Goal: Task Accomplishment & Management: Manage account settings

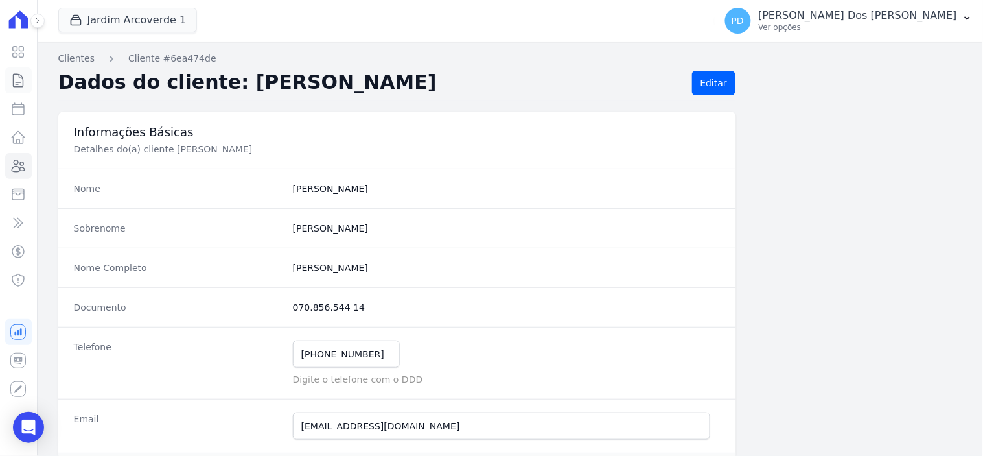
click at [16, 76] on icon at bounding box center [18, 81] width 16 height 16
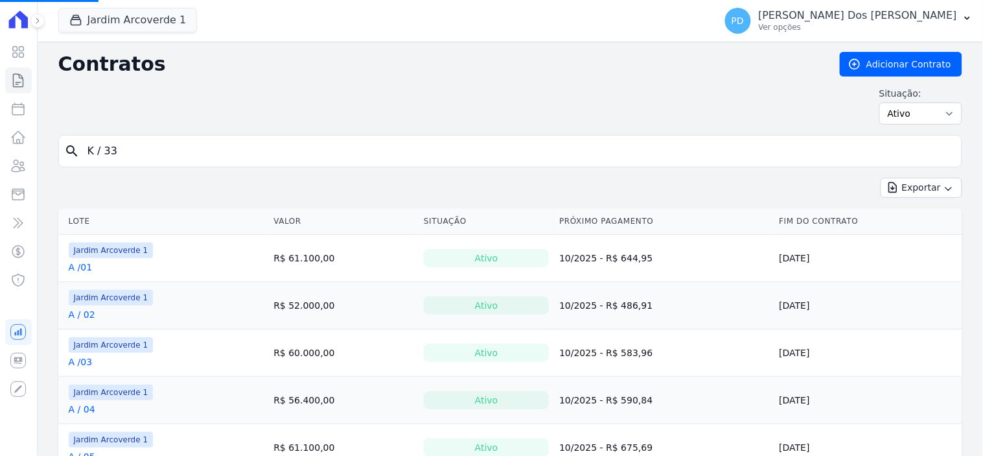
click at [219, 149] on input "K / 33" at bounding box center [518, 151] width 877 height 26
type input "i / 05"
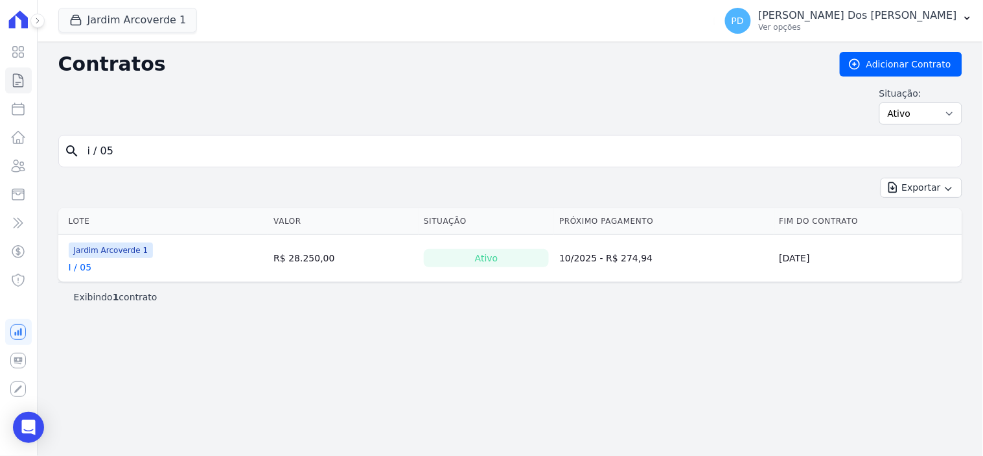
click at [78, 264] on link "I / 05" at bounding box center [80, 267] width 23 height 13
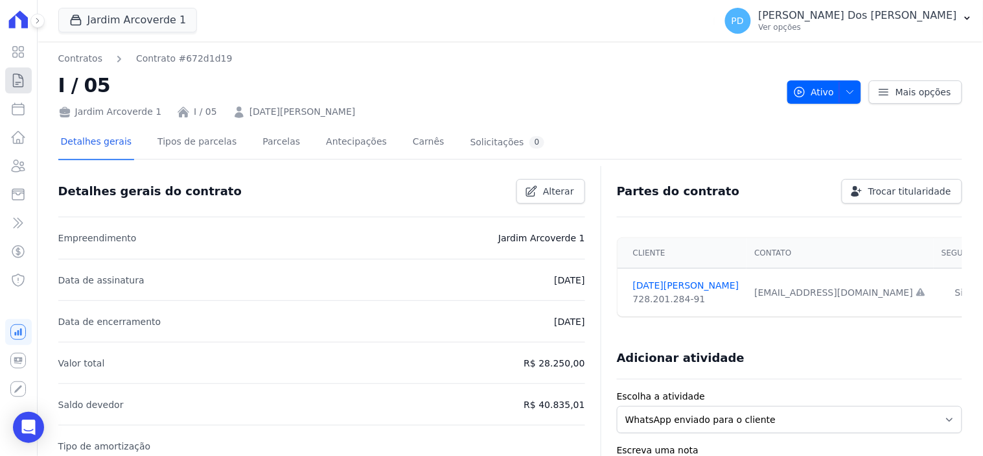
click at [22, 80] on icon at bounding box center [18, 81] width 16 height 16
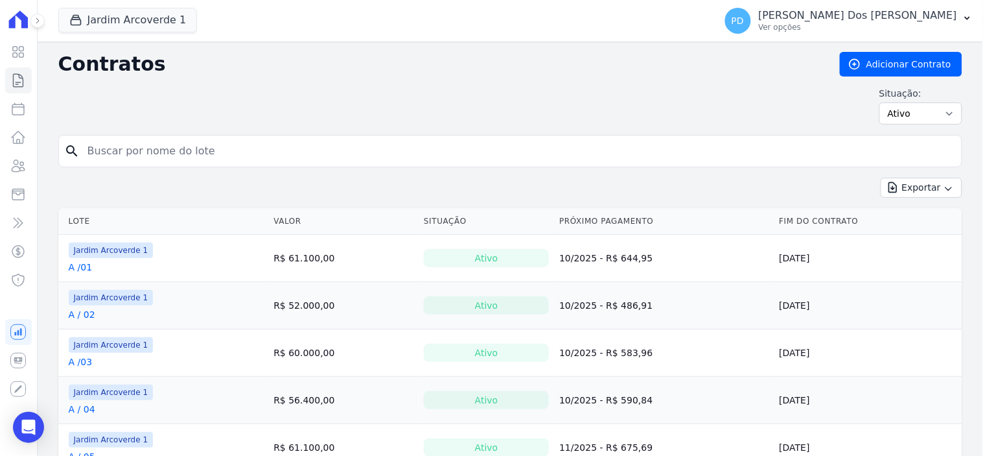
click at [216, 156] on input "search" at bounding box center [518, 151] width 877 height 26
type input "e / 09"
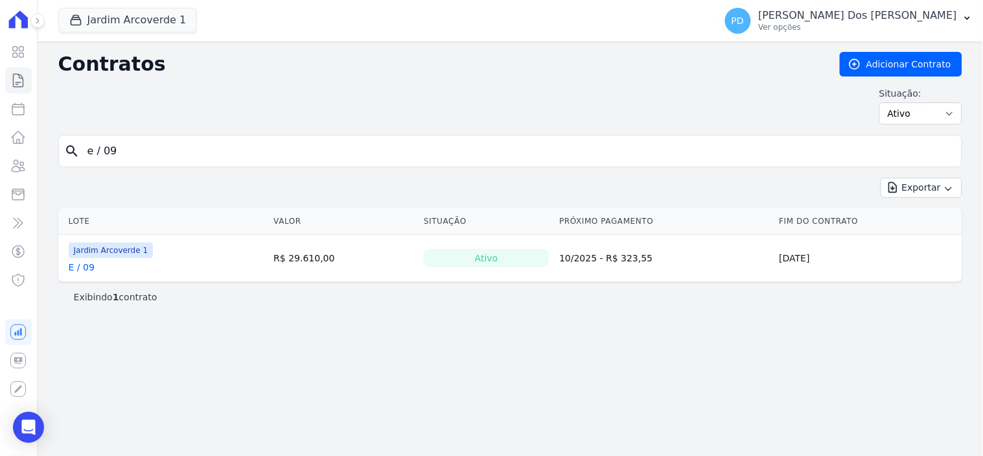
click at [80, 264] on link "E / 09" at bounding box center [82, 267] width 26 height 13
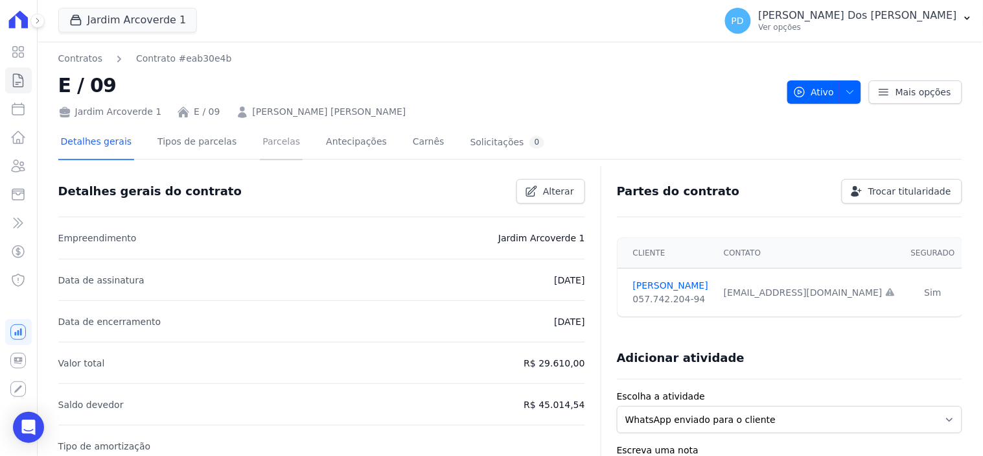
drag, startPoint x: 267, startPoint y: 145, endPoint x: 380, endPoint y: 159, distance: 113.6
click at [266, 145] on link "Parcelas" at bounding box center [281, 143] width 43 height 34
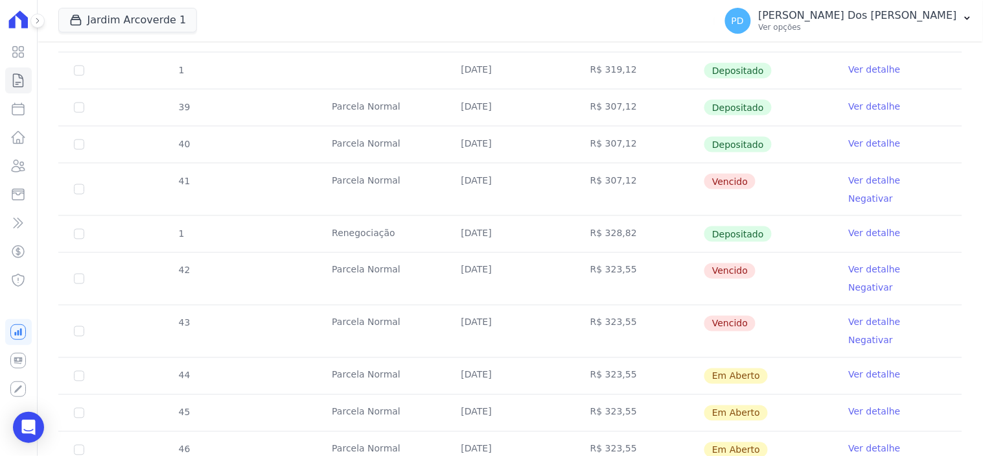
scroll to position [432, 0]
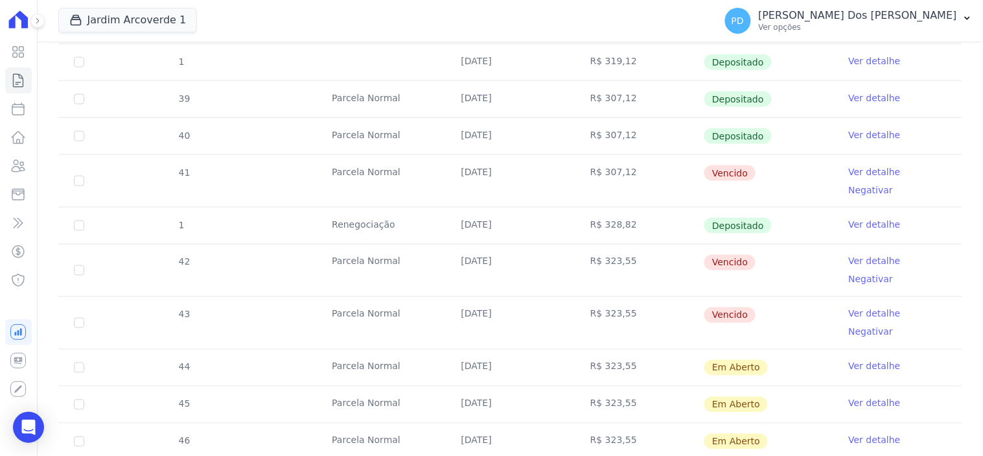
click at [852, 170] on link "Ver detalhe" at bounding box center [875, 171] width 52 height 13
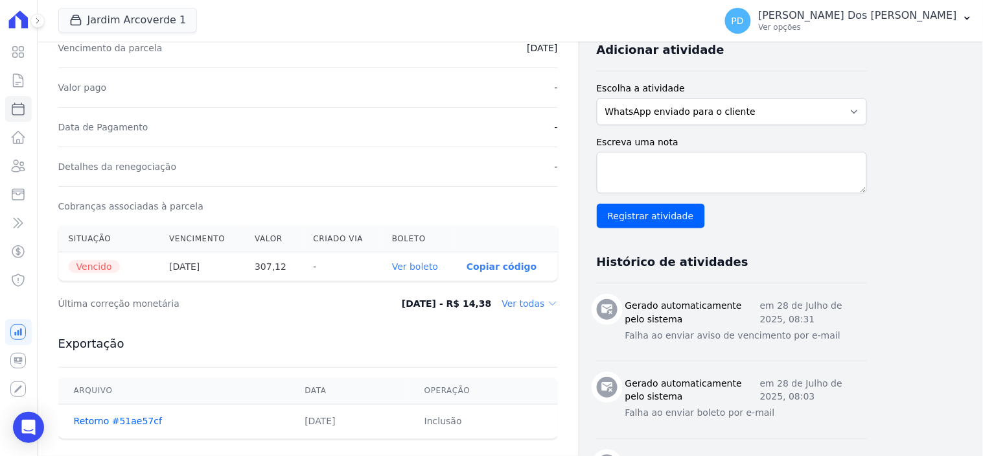
scroll to position [360, 0]
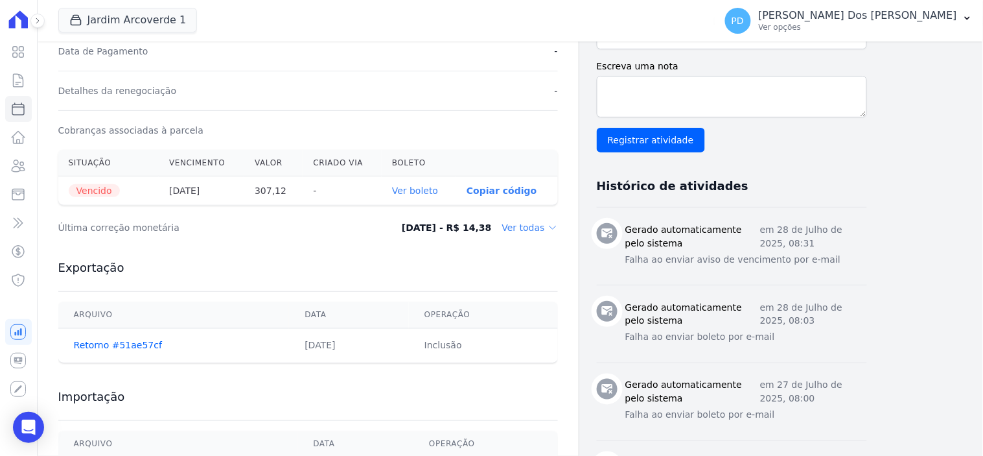
click at [425, 190] on link "Ver boleto" at bounding box center [415, 190] width 46 height 10
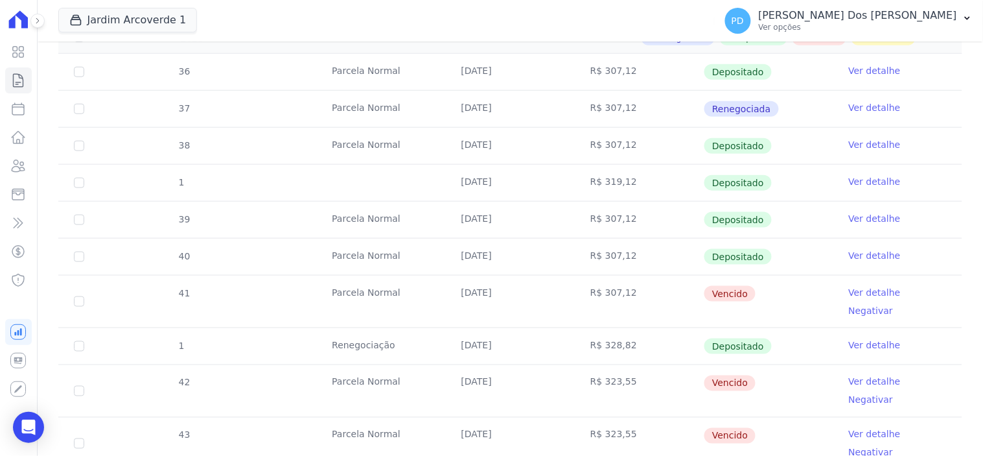
scroll to position [360, 0]
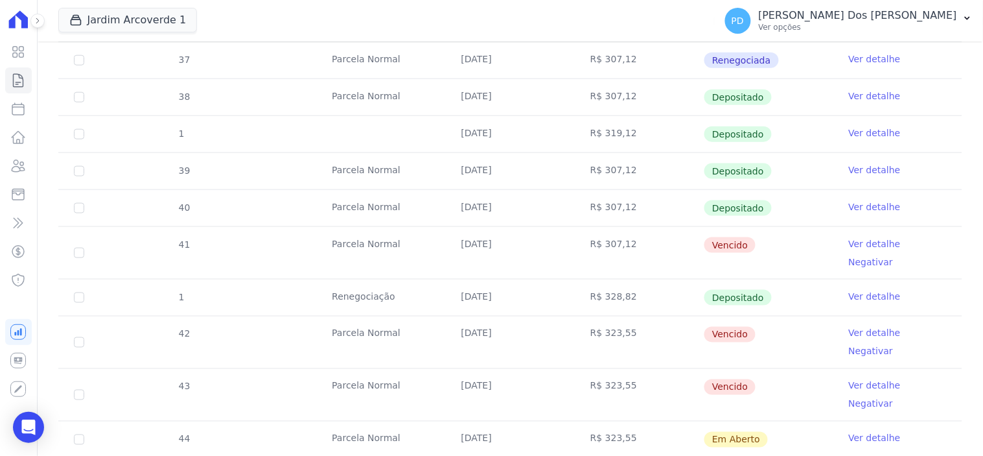
click at [862, 327] on link "Ver detalhe" at bounding box center [875, 333] width 52 height 13
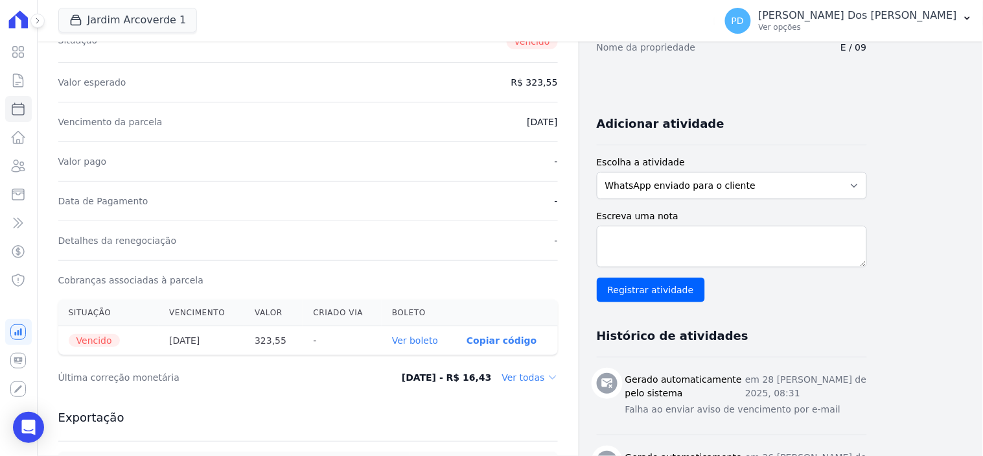
scroll to position [216, 0]
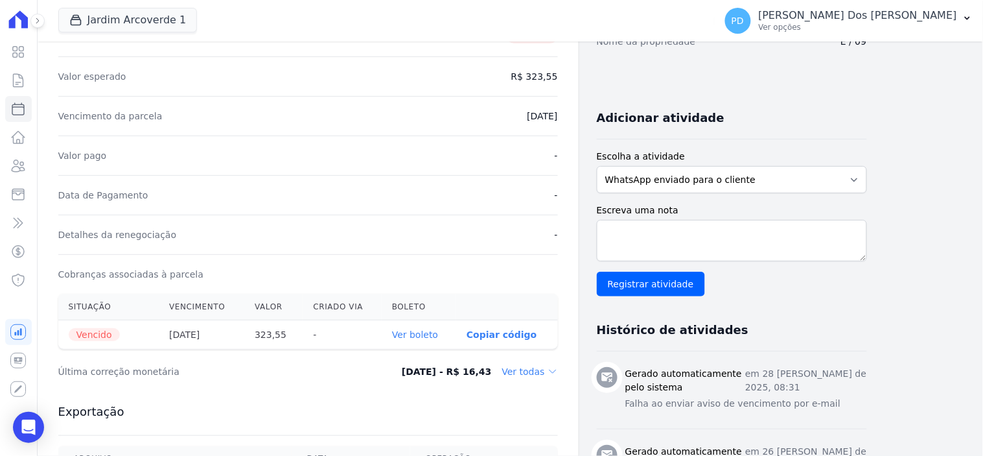
click at [432, 334] on link "Ver boleto" at bounding box center [415, 334] width 46 height 10
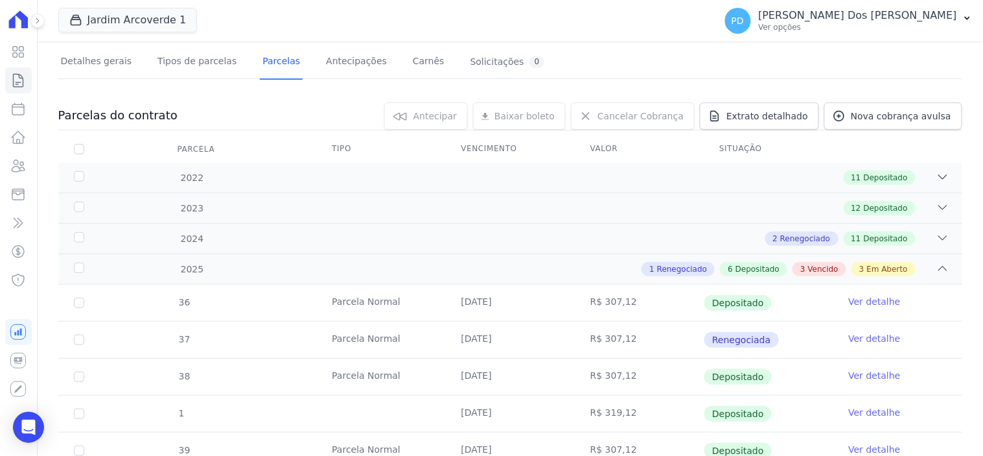
scroll to position [360, 0]
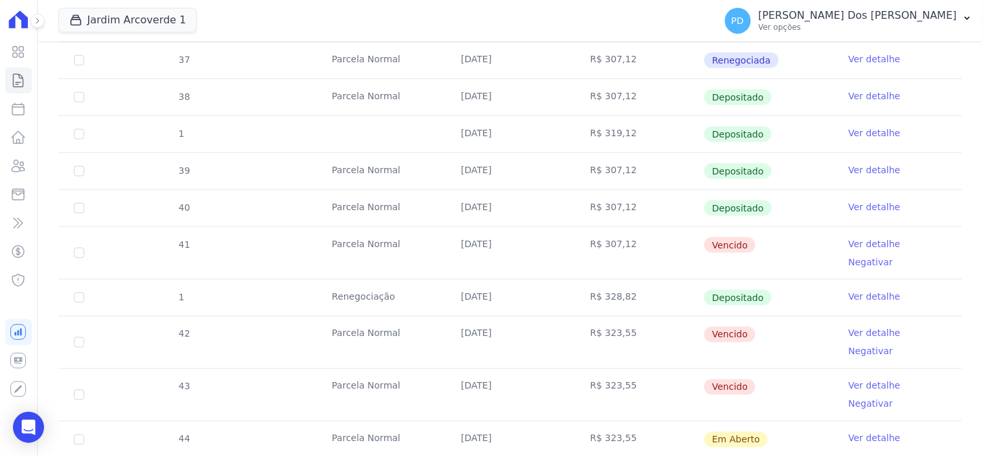
click at [857, 379] on link "Ver detalhe" at bounding box center [875, 385] width 52 height 13
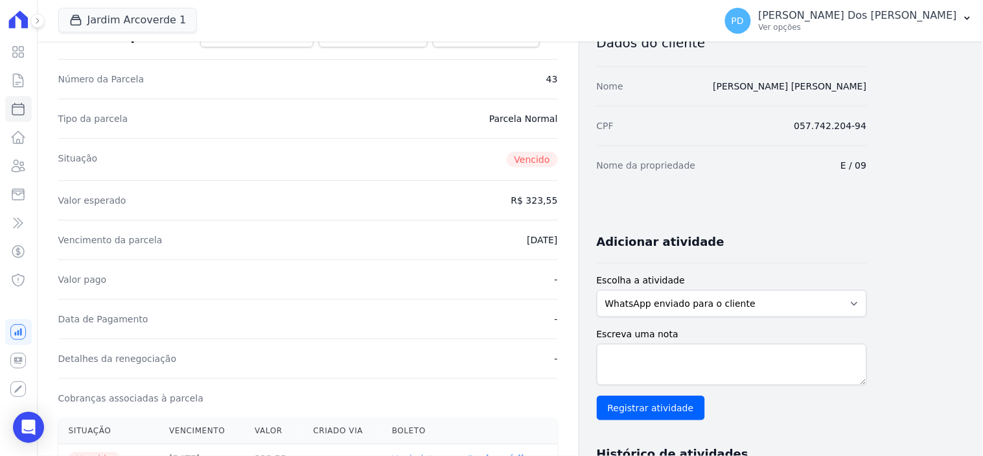
scroll to position [360, 0]
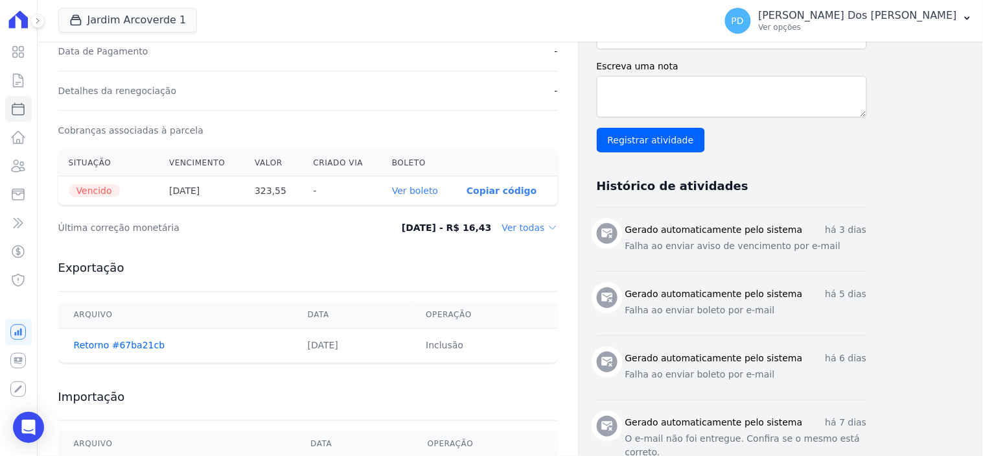
click at [432, 189] on link "Ver boleto" at bounding box center [415, 190] width 46 height 10
